Goal: Task Accomplishment & Management: Complete application form

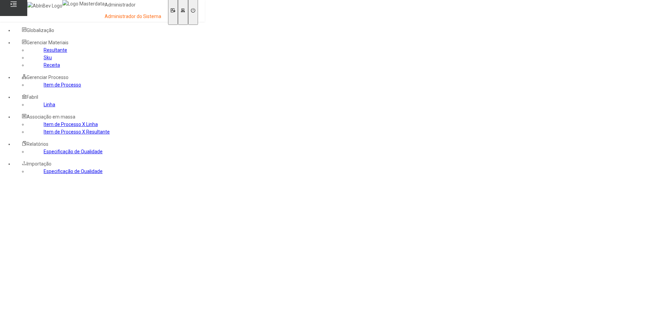
click at [185, 10] on icon at bounding box center [183, 11] width 4 height 4
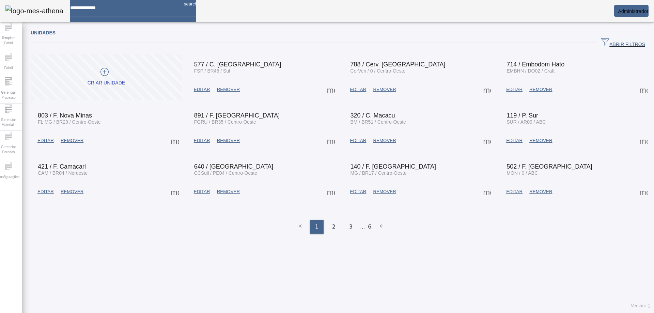
click at [142, 6] on input at bounding box center [124, 5] width 108 height 11
type input "**********"
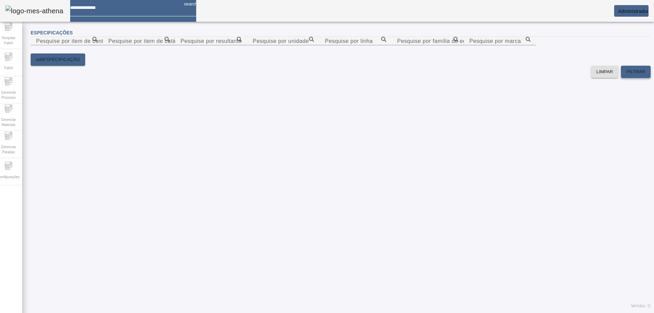
click at [621, 80] on span at bounding box center [636, 72] width 30 height 16
click at [187, 44] on mat-label "Pesquise por item de catálogo" at bounding box center [147, 41] width 78 height 6
click at [170, 44] on input "Pesquise por item de catálogo" at bounding box center [138, 41] width 61 height 8
drag, startPoint x: 544, startPoint y: 74, endPoint x: 606, endPoint y: 77, distance: 62.1
click at [314, 45] on input "Pesquise por unidade" at bounding box center [283, 41] width 61 height 8
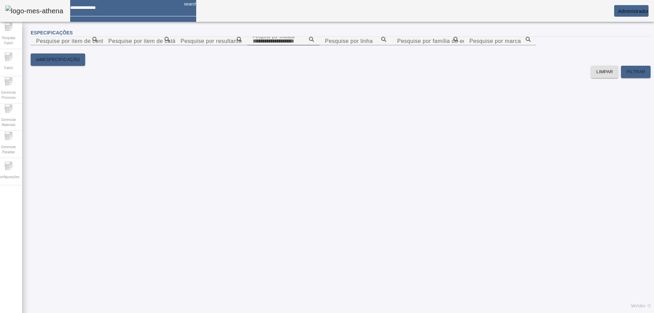
click at [314, 42] on icon at bounding box center [311, 39] width 5 height 5
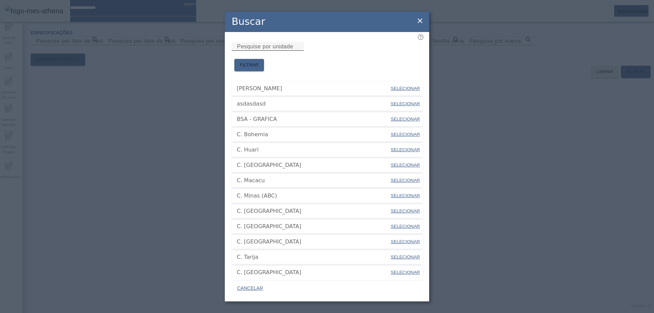
click at [280, 51] on input "Pesquise por unidade" at bounding box center [267, 47] width 61 height 8
type input "**"
click at [259, 62] on span "FILTRAR" at bounding box center [249, 65] width 19 height 7
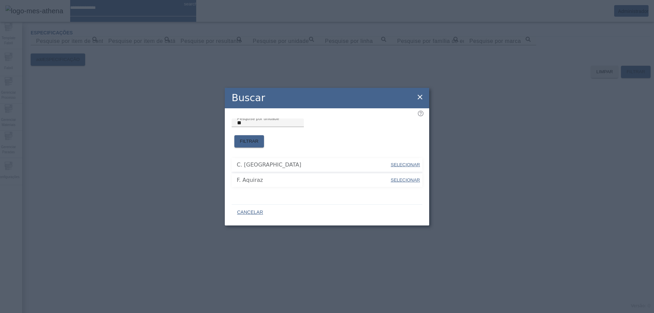
click at [401, 178] on span "SELECIONAR" at bounding box center [405, 180] width 29 height 5
type input "**********"
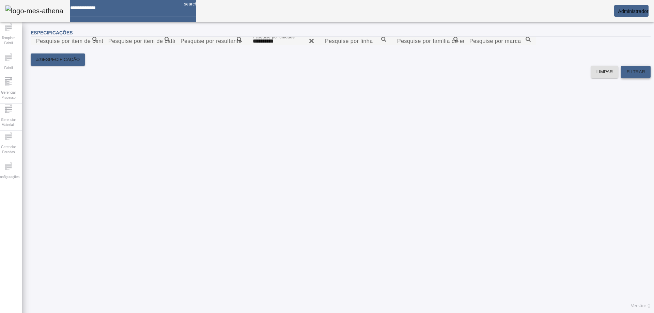
click at [628, 75] on span "FILTRAR" at bounding box center [636, 71] width 19 height 7
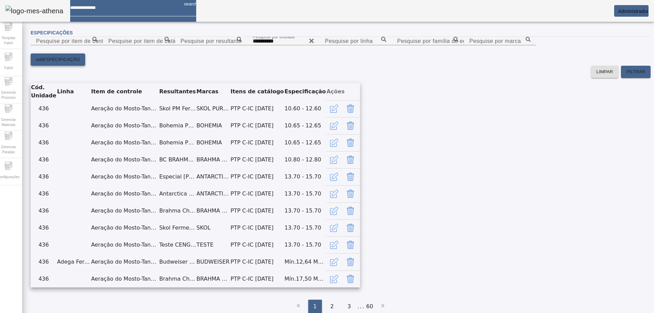
click at [63, 63] on span "ESPECIFICAÇÃO" at bounding box center [61, 59] width 37 height 7
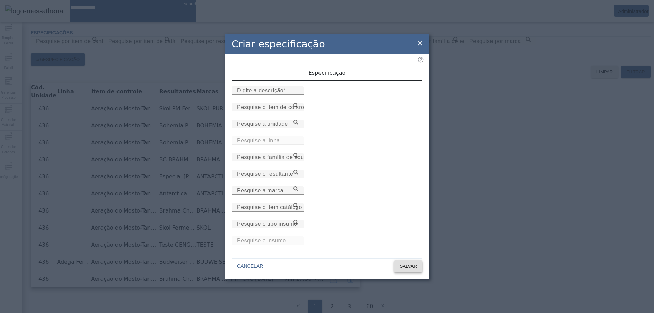
click at [400, 264] on span "SALVAR" at bounding box center [408, 266] width 17 height 7
click at [287, 95] on input "Digite a descrição" at bounding box center [267, 91] width 61 height 8
click at [287, 95] on input "*" at bounding box center [267, 91] width 61 height 8
type input "*"
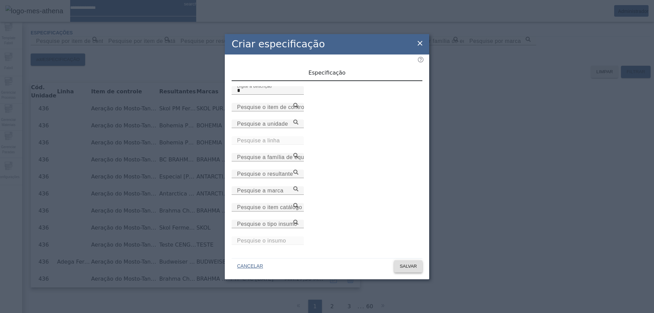
click at [400, 263] on span "SALVAR" at bounding box center [408, 266] width 17 height 7
click at [298, 111] on input "Pesquise o item de controle" at bounding box center [267, 107] width 61 height 8
click at [298, 111] on div "Pesquise o item de controle" at bounding box center [267, 107] width 61 height 9
click at [298, 108] on icon at bounding box center [295, 105] width 5 height 5
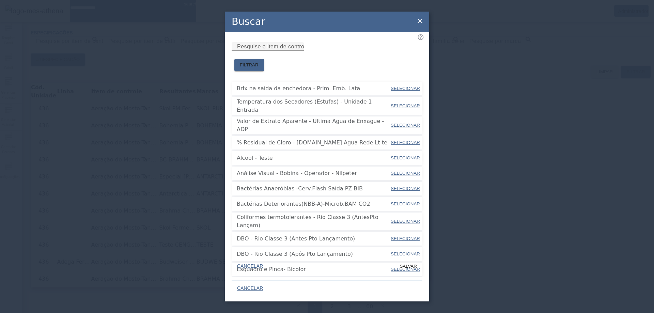
click at [395, 86] on span "SELECIONAR" at bounding box center [405, 88] width 29 height 5
type input "**********"
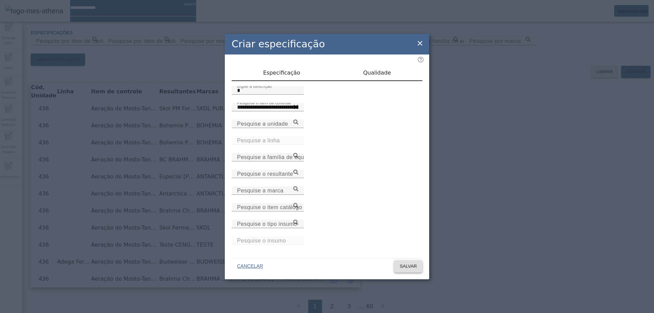
click at [403, 263] on span "SALVAR" at bounding box center [408, 266] width 17 height 7
click at [367, 75] on span "Qualidade" at bounding box center [377, 72] width 28 height 5
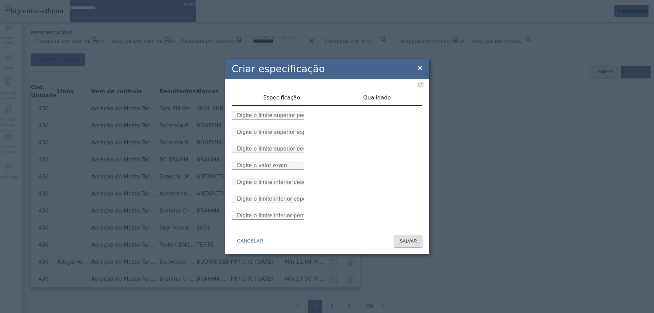
click at [308, 185] on mat-label "Digite o limite inferior desejado" at bounding box center [277, 182] width 80 height 6
click at [298, 186] on input "Digite o limite inferior desejado" at bounding box center [267, 182] width 61 height 8
type input "*"
click at [400, 249] on span at bounding box center [408, 241] width 28 height 16
click at [318, 112] on mat-label "Digite o limite superior permitido" at bounding box center [279, 115] width 84 height 6
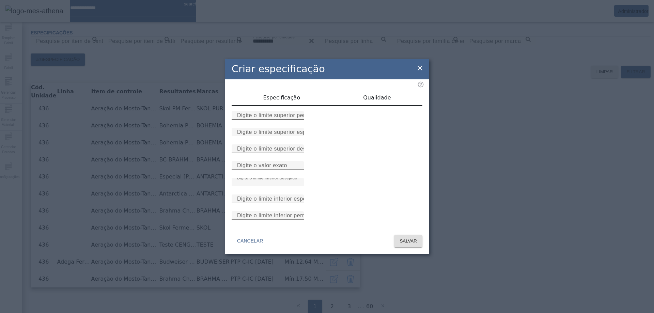
click at [298, 111] on input "Digite o limite superior permitido" at bounding box center [267, 115] width 61 height 8
type input "*"
click at [286, 129] on mat-label "Digite o limite superior especificado" at bounding box center [283, 132] width 92 height 6
click at [286, 128] on input "Digite o limite superior especificado" at bounding box center [267, 132] width 61 height 8
type input "*"
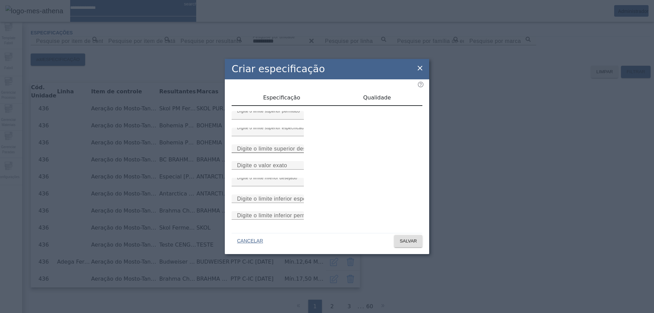
click at [278, 146] on mat-label "Digite o limite superior desejado" at bounding box center [278, 149] width 83 height 6
click at [278, 145] on input "Digite o limite superior desejado" at bounding box center [267, 149] width 61 height 8
type input "*"
click at [280, 169] on input "Digite o valor exato" at bounding box center [267, 165] width 61 height 8
type input "*"
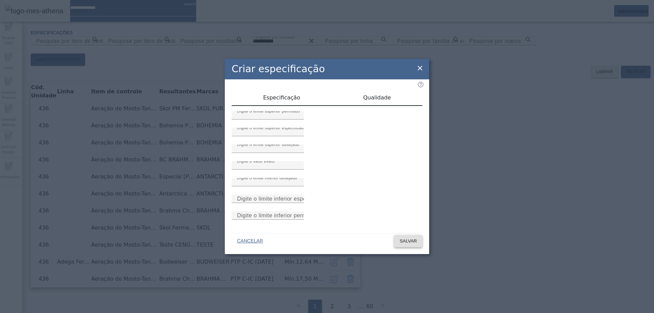
click at [395, 249] on span at bounding box center [408, 241] width 28 height 16
click at [298, 186] on input "*" at bounding box center [267, 182] width 61 height 8
click at [270, 145] on input "*" at bounding box center [267, 149] width 61 height 8
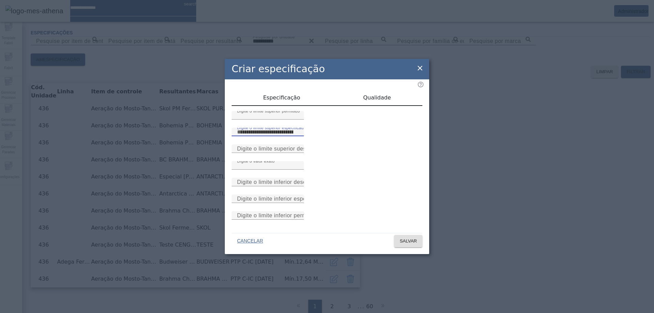
click at [274, 128] on input "*" at bounding box center [267, 132] width 61 height 8
click at [277, 111] on input "*" at bounding box center [267, 115] width 61 height 8
click at [411, 245] on span "SALVAR" at bounding box center [408, 241] width 17 height 7
